Goal: Check status

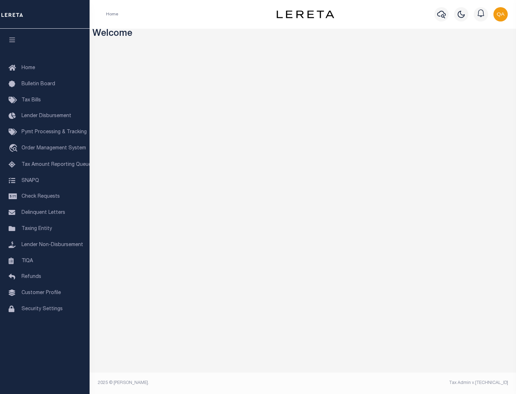
click at [45, 197] on span "Check Requests" at bounding box center [40, 196] width 38 height 5
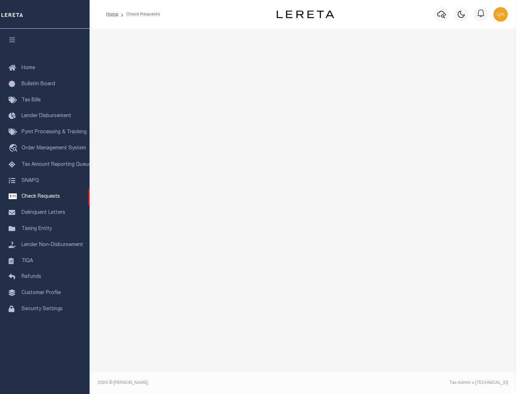
select select "50"
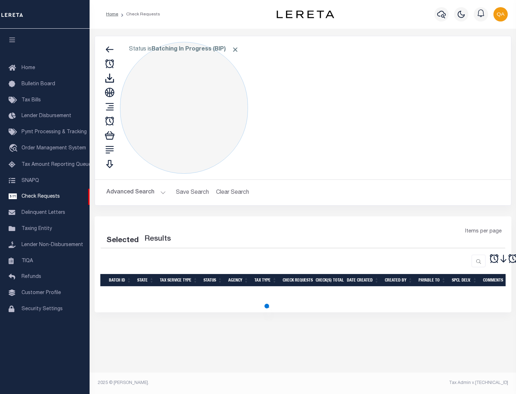
select select "50"
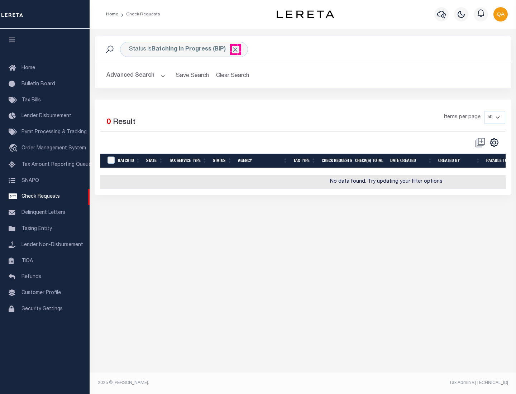
click at [235, 49] on span "Click to Remove" at bounding box center [235, 50] width 8 height 8
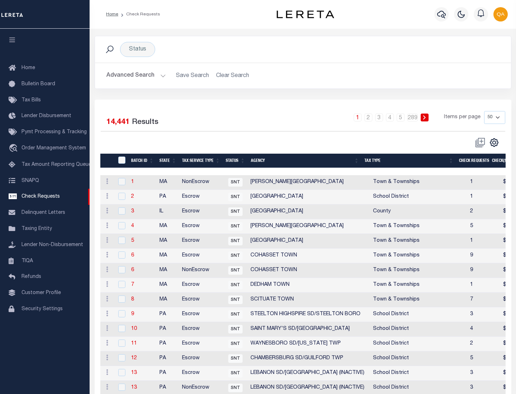
scroll to position [345, 0]
